Goal: Task Accomplishment & Management: Use online tool/utility

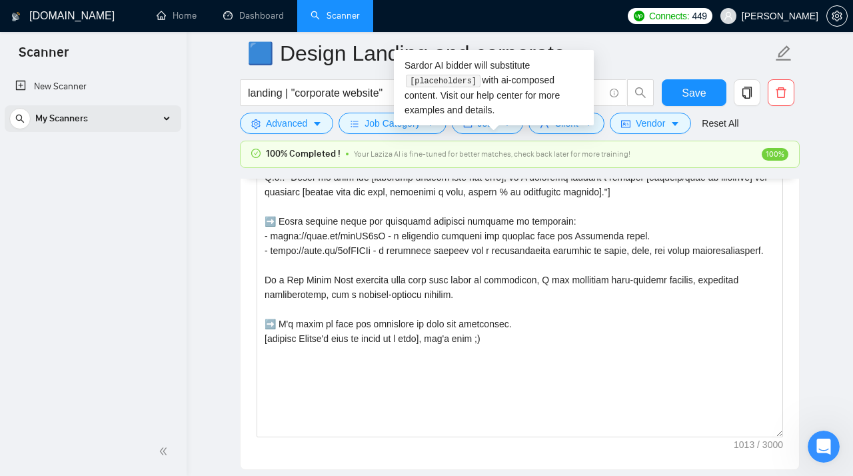
click at [101, 118] on div "My Scanners" at bounding box center [92, 118] width 167 height 27
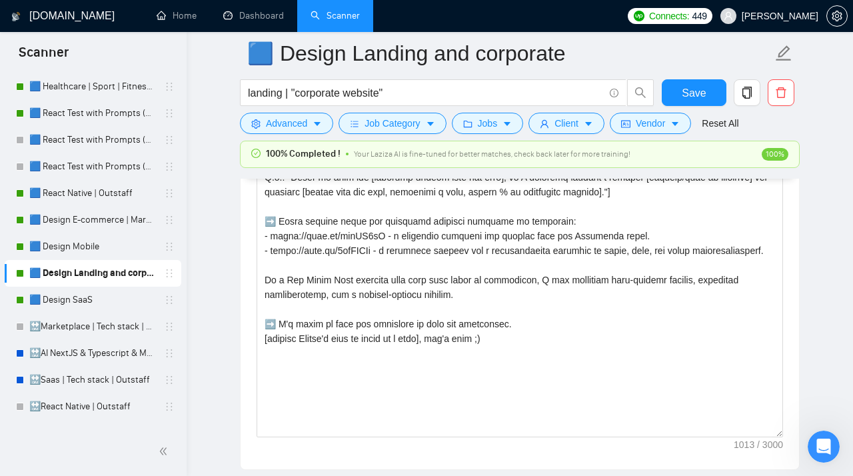
scroll to position [143, 0]
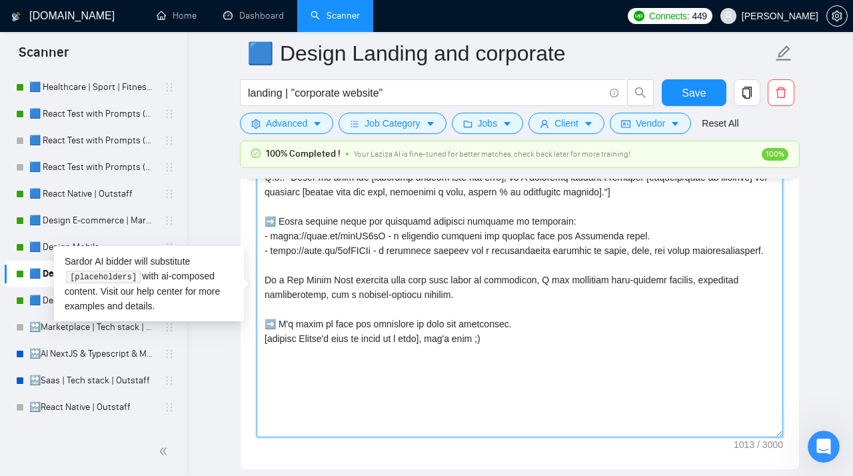
drag, startPoint x: 640, startPoint y: 245, endPoint x: 244, endPoint y: 242, distance: 396.1
click at [257, 242] on textarea "Cover letter template:" at bounding box center [520, 287] width 527 height 300
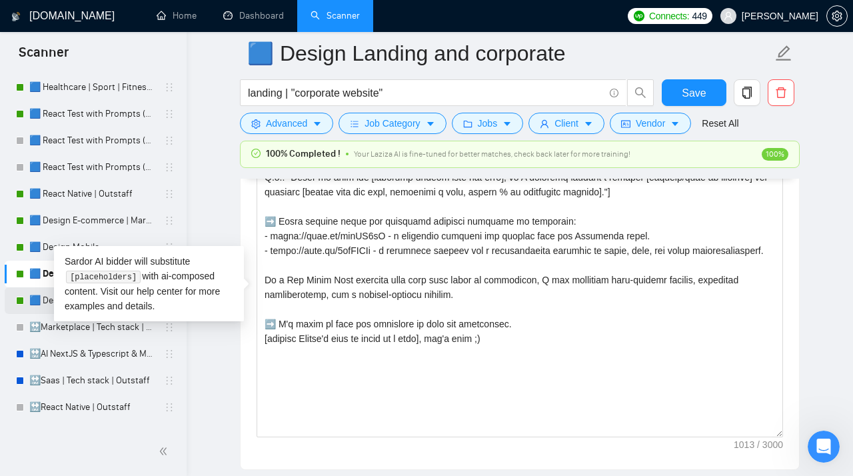
click at [38, 298] on link "🟦 Design SaaS" at bounding box center [92, 300] width 127 height 27
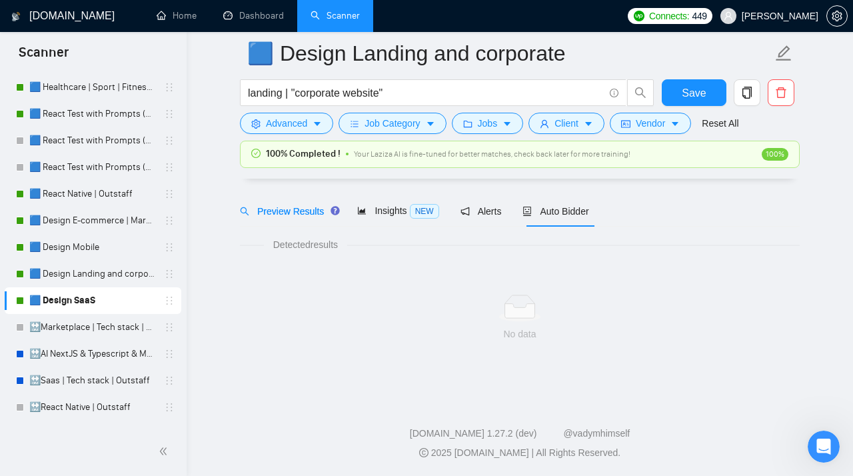
scroll to position [39, 0]
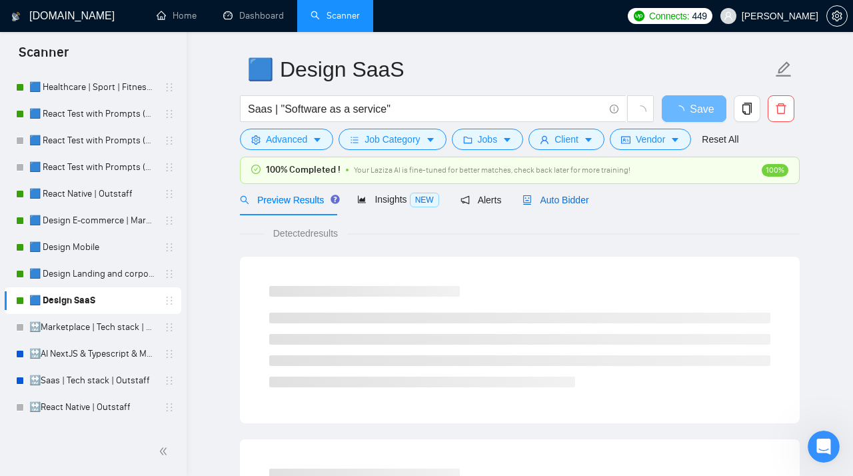
click at [575, 197] on span "Auto Bidder" at bounding box center [556, 200] width 66 height 11
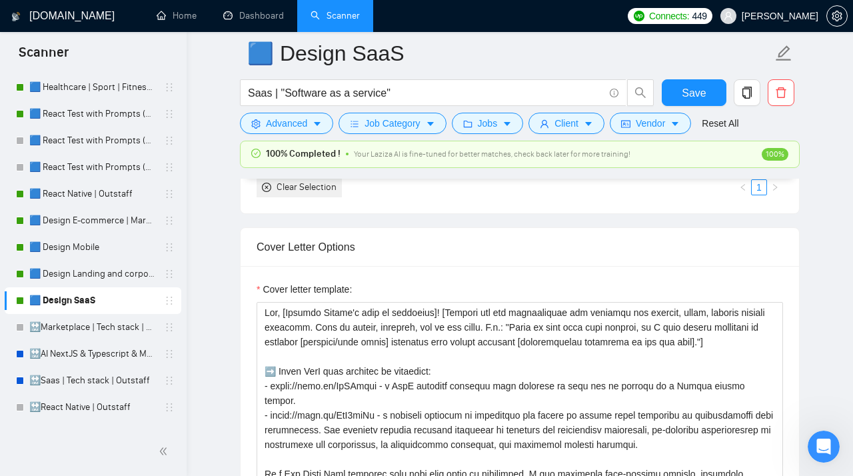
scroll to position [1644, 0]
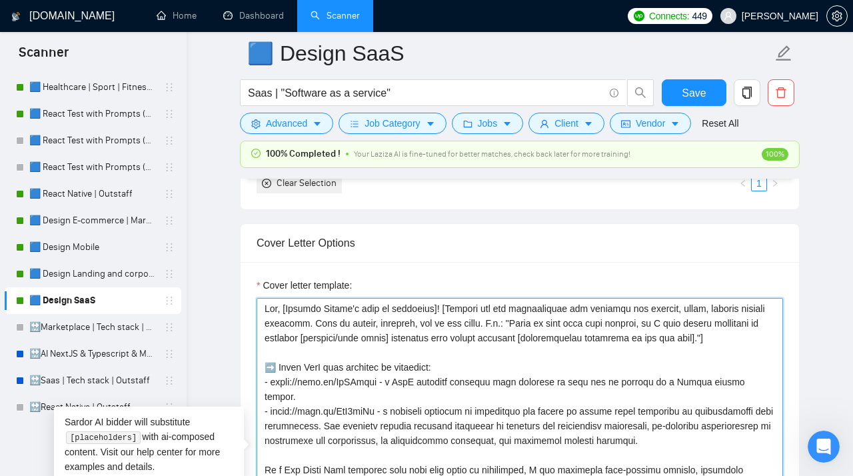
drag, startPoint x: 773, startPoint y: 387, endPoint x: 201, endPoint y: 397, distance: 572.2
click at [257, 384] on textarea "Cover letter template:" at bounding box center [520, 448] width 527 height 300
click at [576, 355] on textarea "Cover letter template:" at bounding box center [520, 448] width 527 height 300
drag, startPoint x: 774, startPoint y: 391, endPoint x: 210, endPoint y: 392, distance: 564.1
click at [257, 384] on textarea "Cover letter template:" at bounding box center [520, 448] width 527 height 300
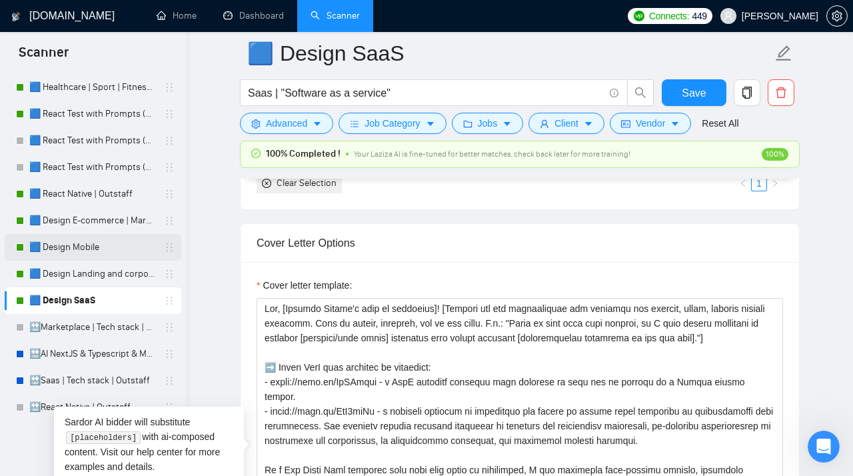
click at [105, 248] on link "🟦 Design Mobile" at bounding box center [92, 247] width 127 height 27
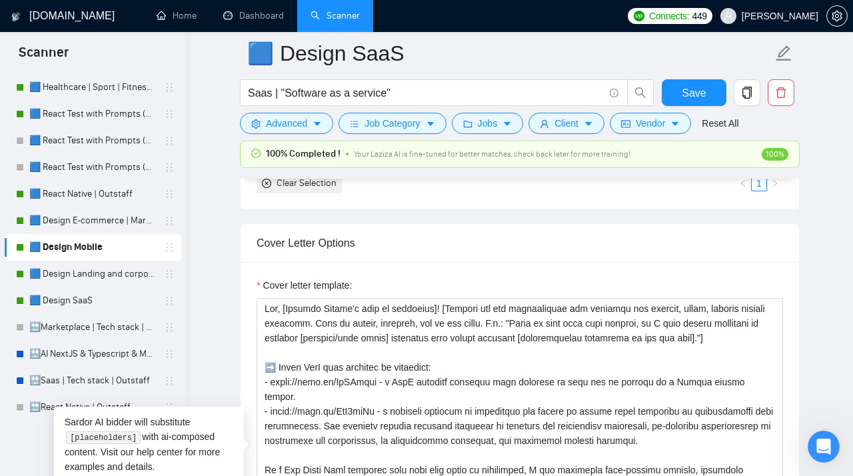
scroll to position [39, 0]
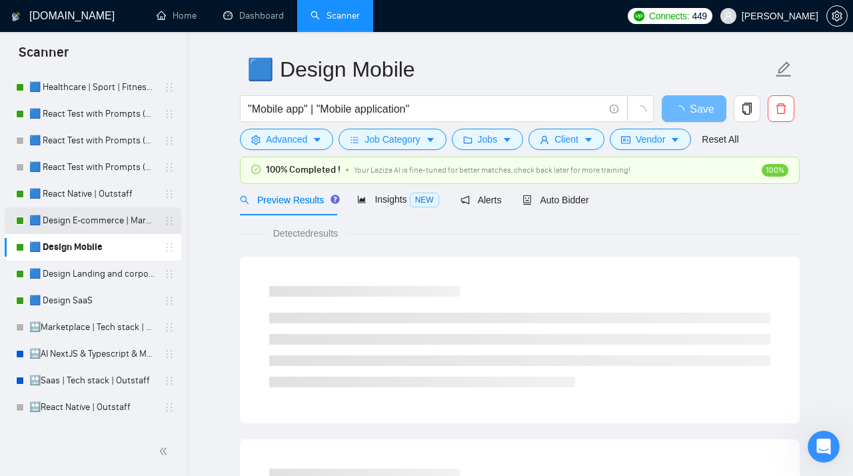
click at [87, 211] on link "🟦 Design E-commerce | Marketplace" at bounding box center [92, 220] width 127 height 27
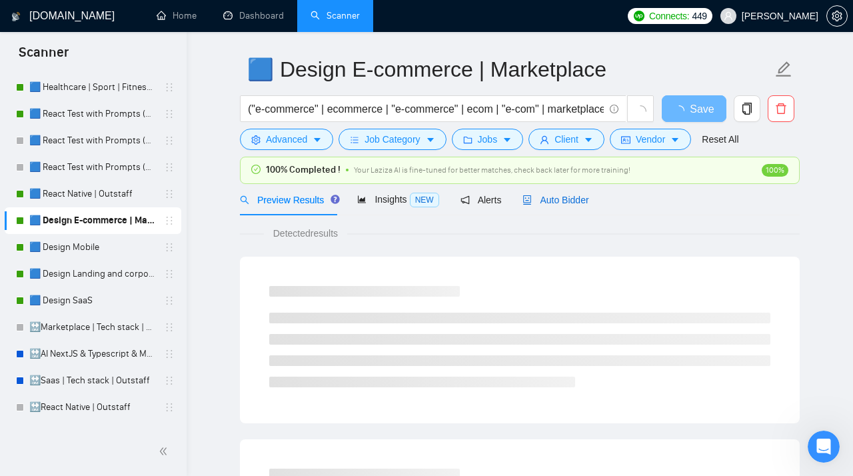
click at [555, 199] on span "Auto Bidder" at bounding box center [556, 200] width 66 height 11
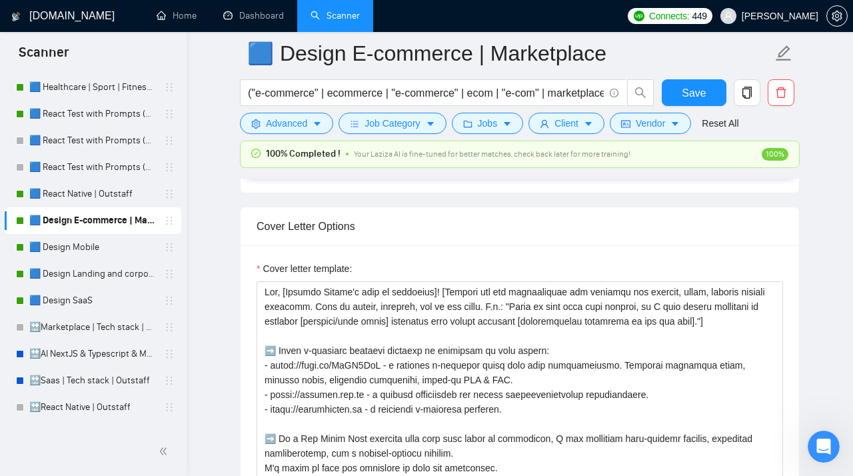
scroll to position [1706, 0]
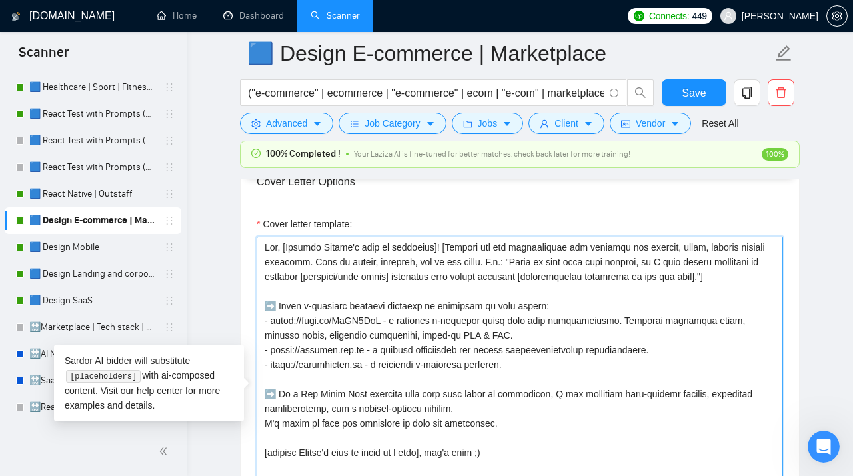
drag, startPoint x: 494, startPoint y: 343, endPoint x: 249, endPoint y: 331, distance: 245.0
click at [257, 331] on textarea "Cover letter template:" at bounding box center [520, 387] width 527 height 300
